Goal: Task Accomplishment & Management: Manage account settings

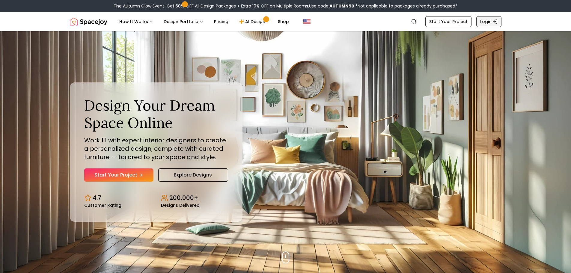
click at [493, 20] on icon "Global" at bounding box center [495, 21] width 5 height 5
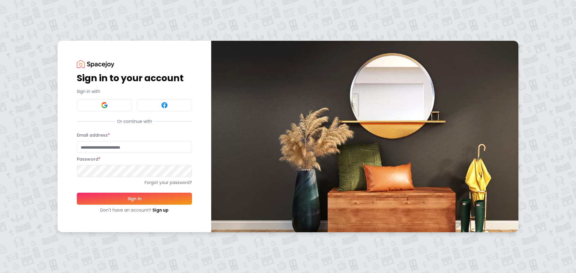
type input "**********"
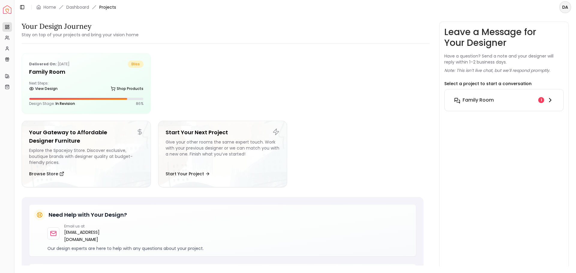
click at [550, 99] on icon at bounding box center [550, 100] width 2 height 4
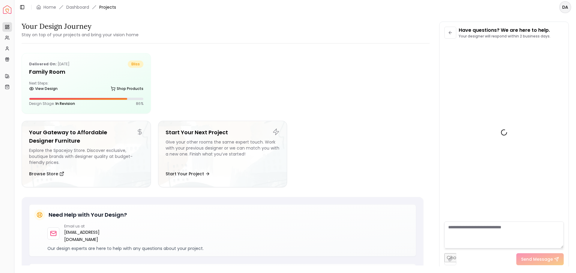
scroll to position [2083, 0]
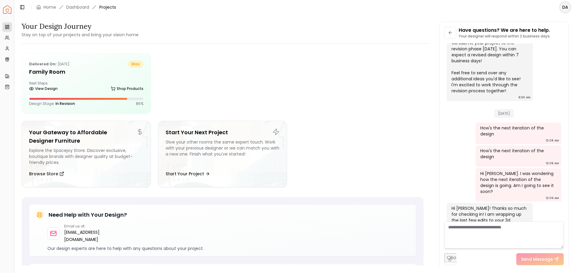
click at [564, 6] on html "Spacejoy Dashboard Overview Projects My Referrals My Profile Gift Card Balance …" at bounding box center [288, 136] width 576 height 273
click at [523, 38] on div "Log out" at bounding box center [537, 43] width 64 height 10
